Goal: Task Accomplishment & Management: Complete application form

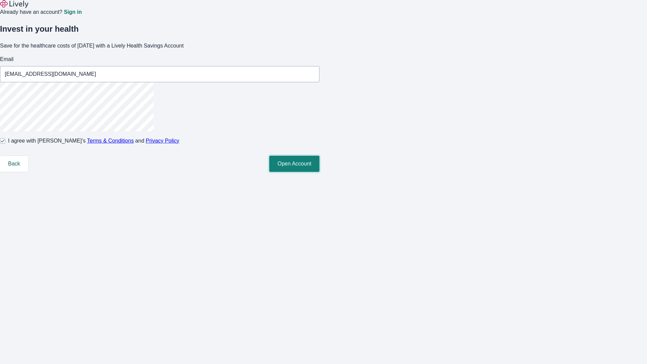
click at [319, 172] on button "Open Account" at bounding box center [294, 164] width 50 height 16
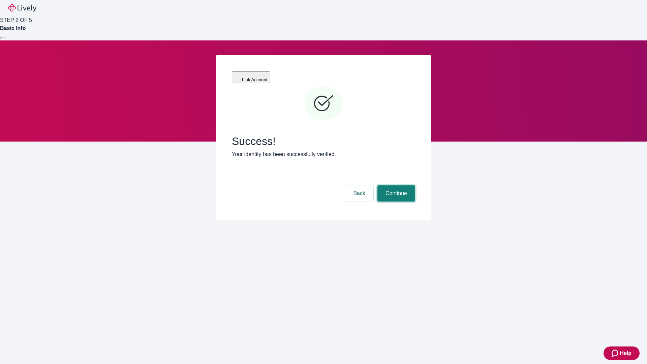
click at [395, 185] on button "Continue" at bounding box center [396, 193] width 38 height 16
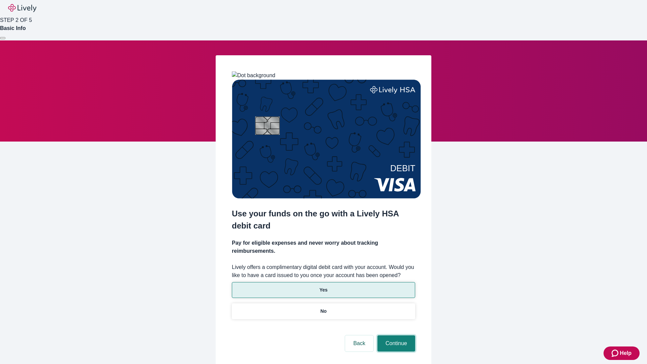
click at [395, 335] on button "Continue" at bounding box center [396, 343] width 38 height 16
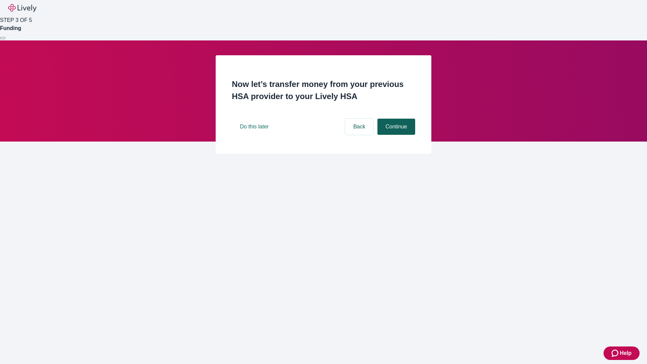
click at [395, 135] on button "Continue" at bounding box center [396, 127] width 38 height 16
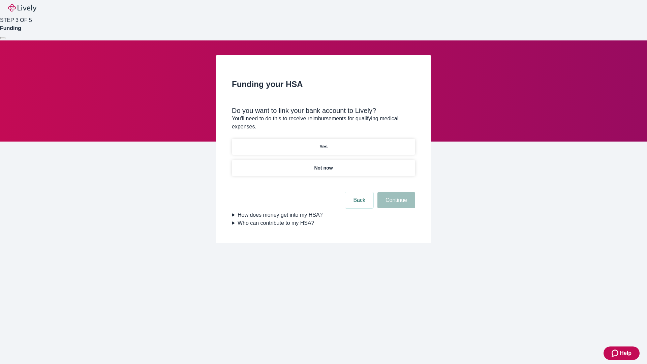
click at [323, 143] on p "Yes" at bounding box center [323, 146] width 8 height 7
click at [395, 192] on button "Continue" at bounding box center [396, 200] width 38 height 16
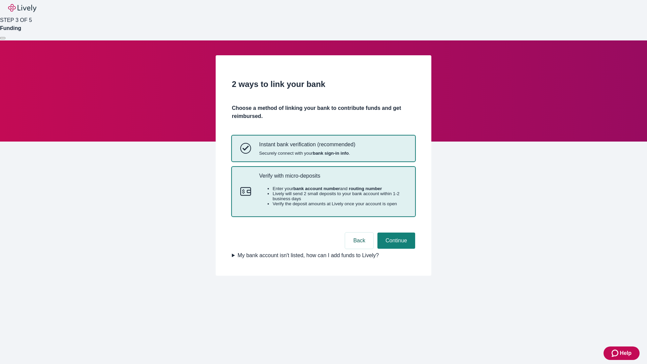
click at [333, 179] on p "Verify with micro-deposits" at bounding box center [333, 175] width 148 height 6
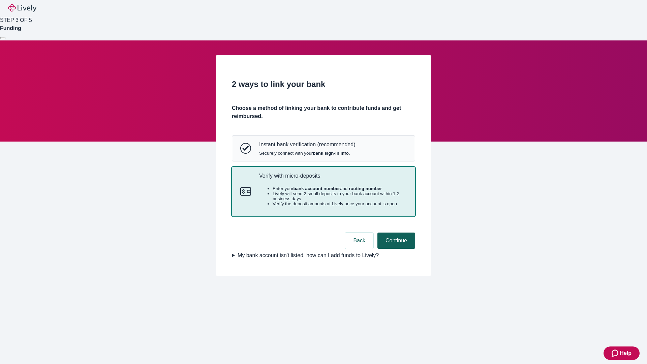
click at [395, 249] on button "Continue" at bounding box center [396, 240] width 38 height 16
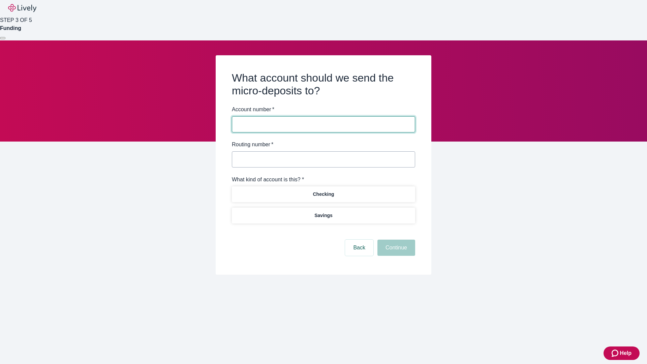
type input "2764926439"
